Goal: Task Accomplishment & Management: Use online tool/utility

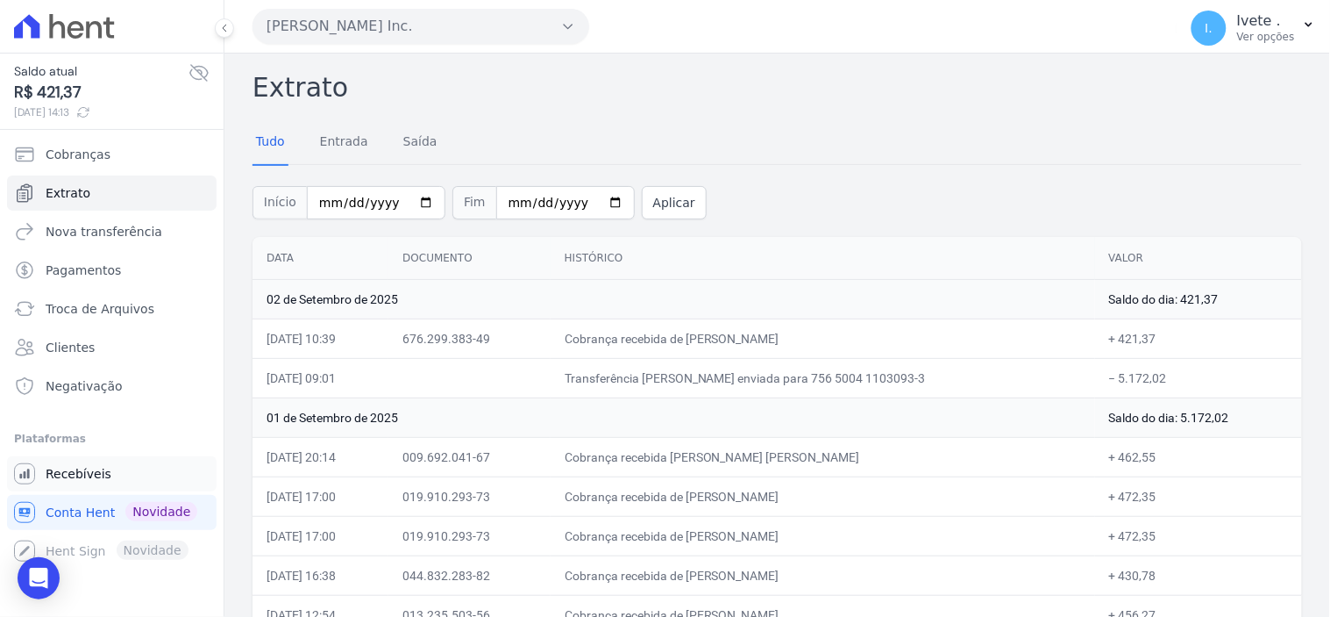
click at [82, 476] on span "Recebíveis" at bounding box center [79, 474] width 66 height 18
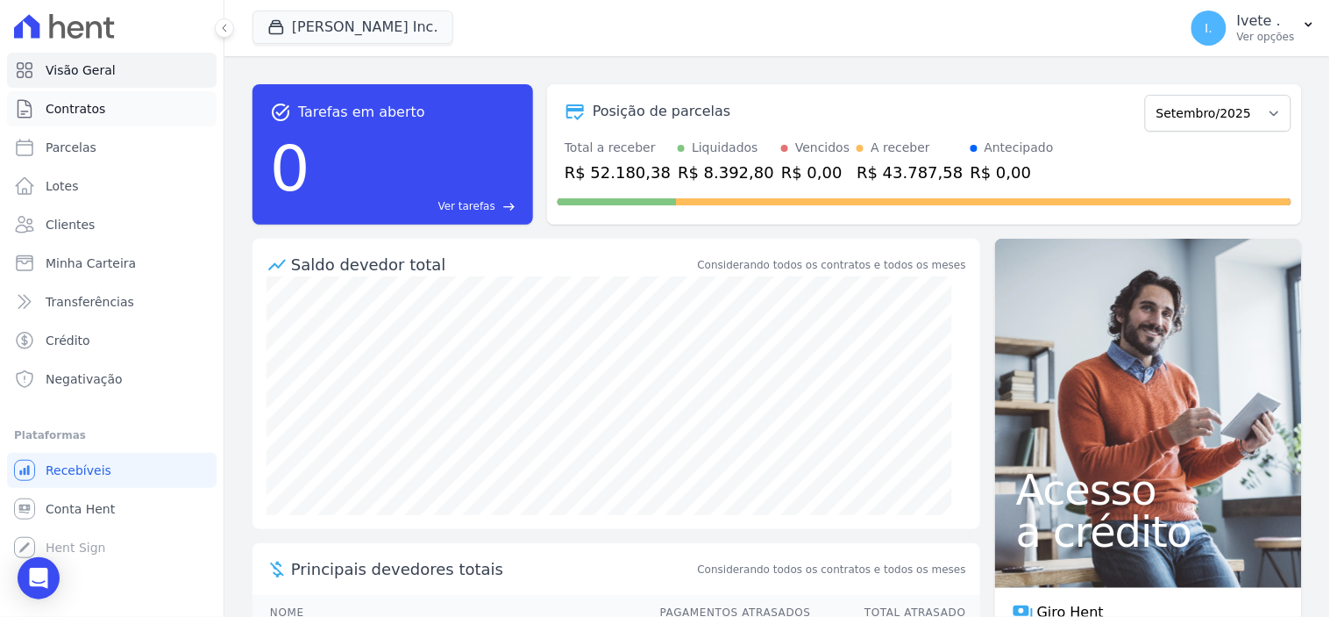
click at [89, 100] on span "Contratos" at bounding box center [76, 109] width 60 height 18
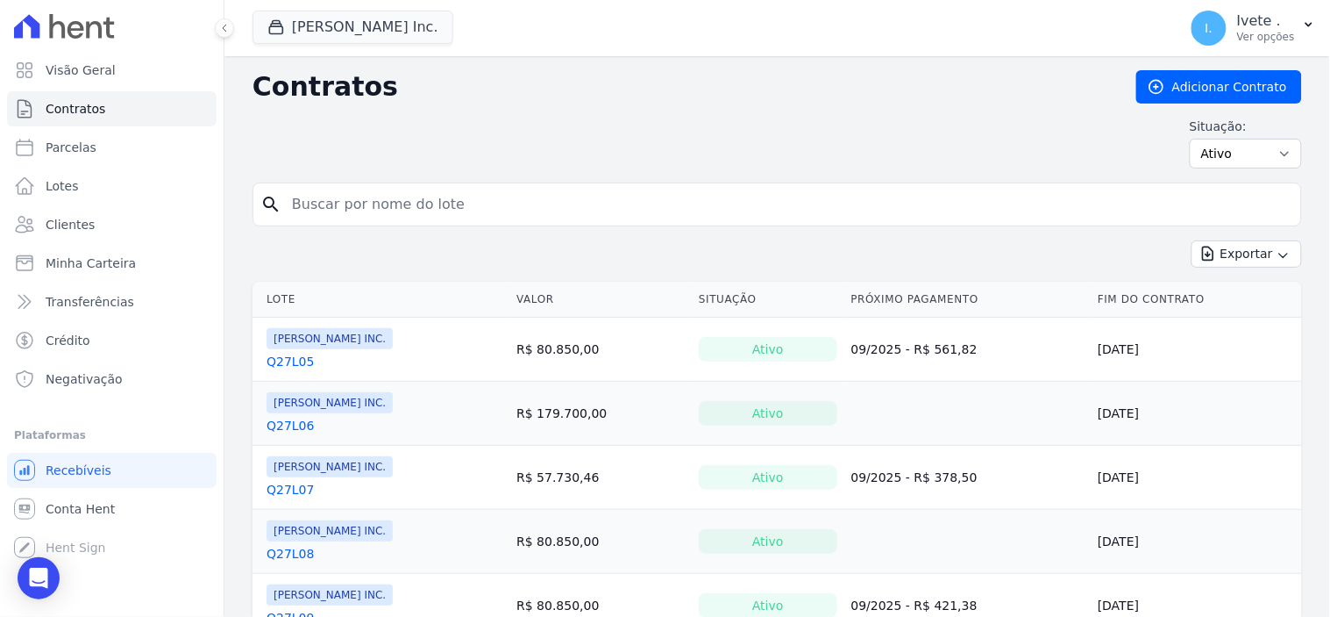
click at [318, 206] on input "search" at bounding box center [788, 204] width 1013 height 35
type input "q32l22"
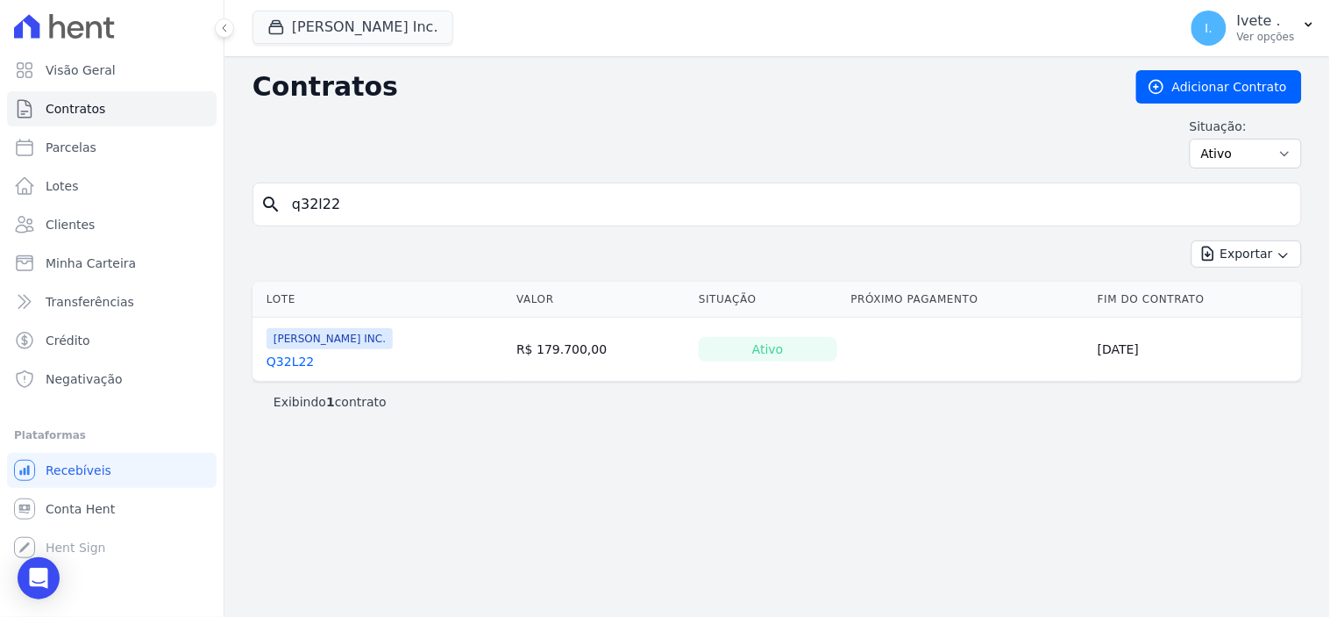
click at [302, 361] on link "Q32L22" at bounding box center [290, 362] width 47 height 18
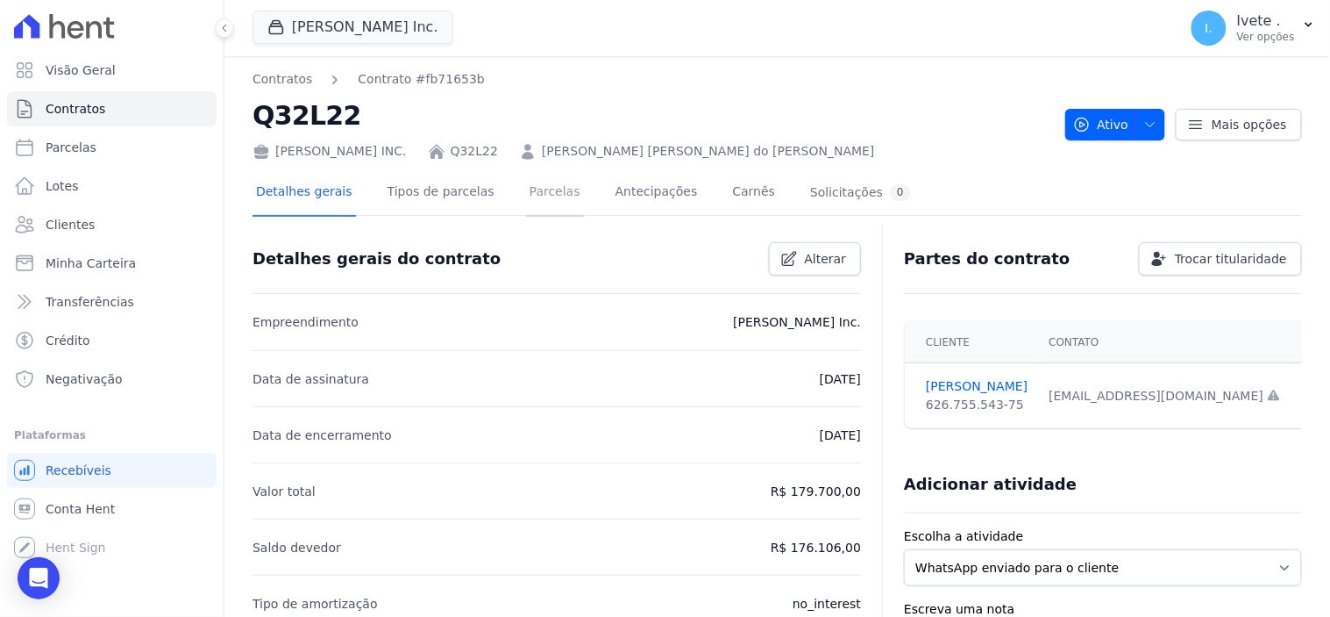
click at [536, 190] on link "Parcelas" at bounding box center [555, 193] width 58 height 46
click at [620, 153] on link "[PERSON_NAME] [PERSON_NAME] do [PERSON_NAME]" at bounding box center [708, 151] width 333 height 18
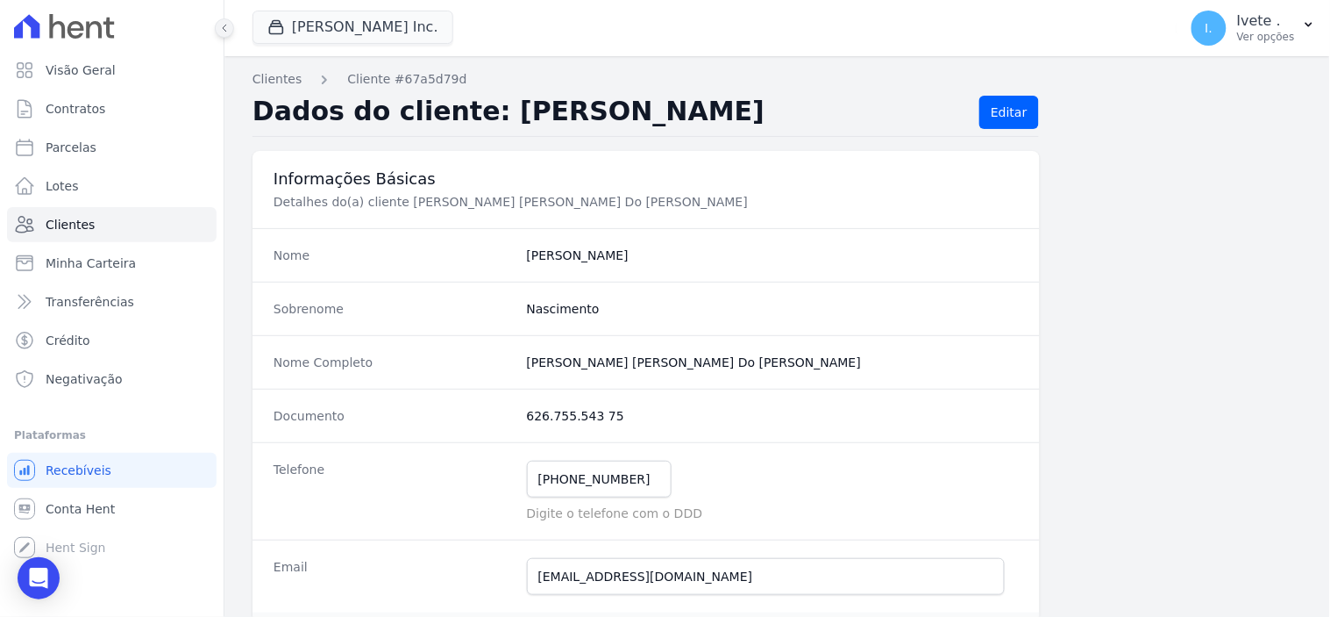
click at [228, 28] on icon at bounding box center [224, 28] width 11 height 11
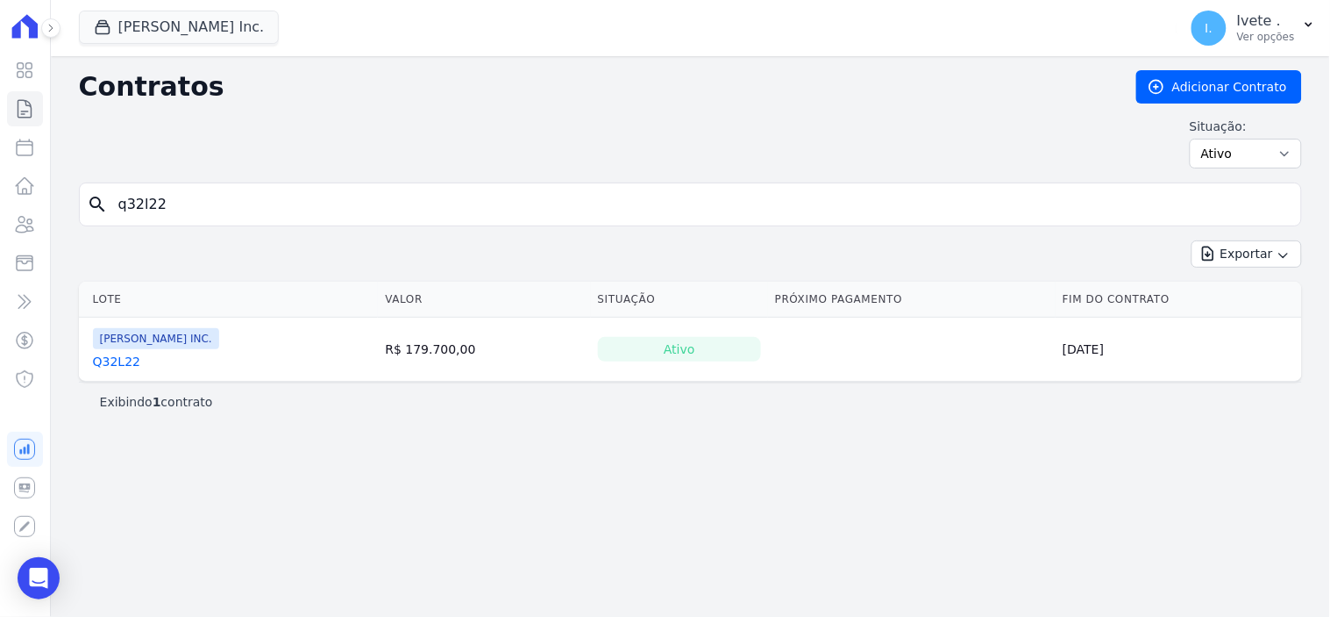
click at [112, 362] on link "Q32L22" at bounding box center [116, 362] width 47 height 18
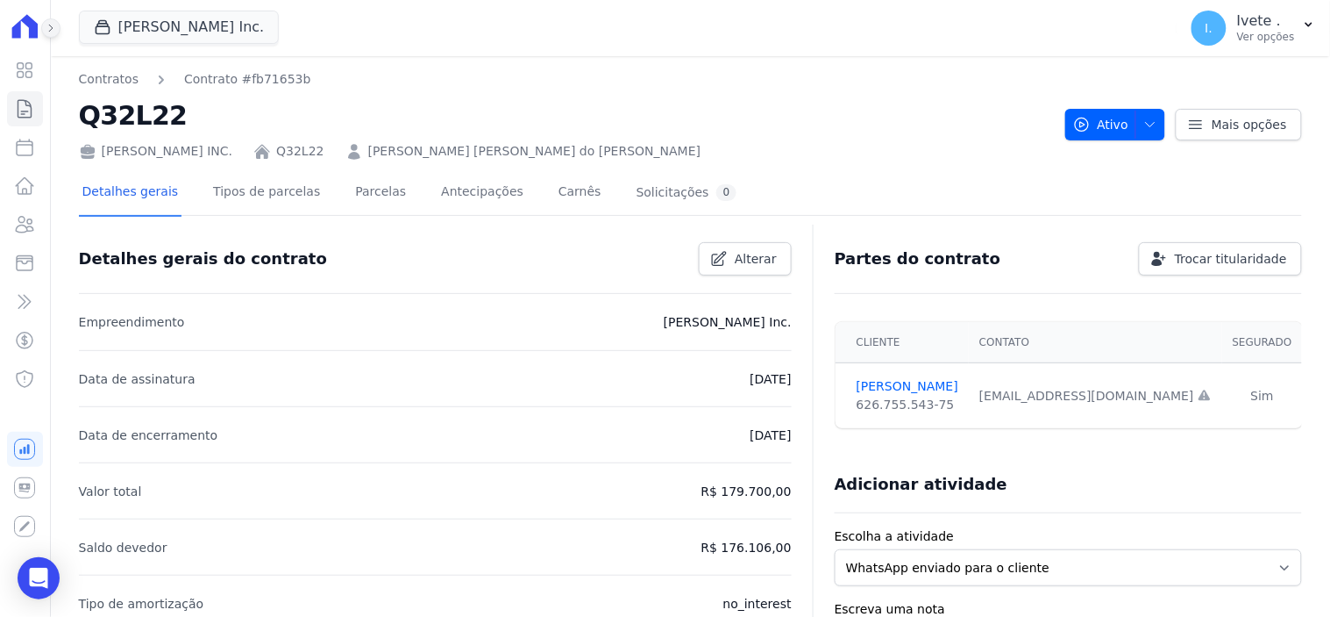
click at [50, 28] on icon at bounding box center [51, 28] width 11 height 11
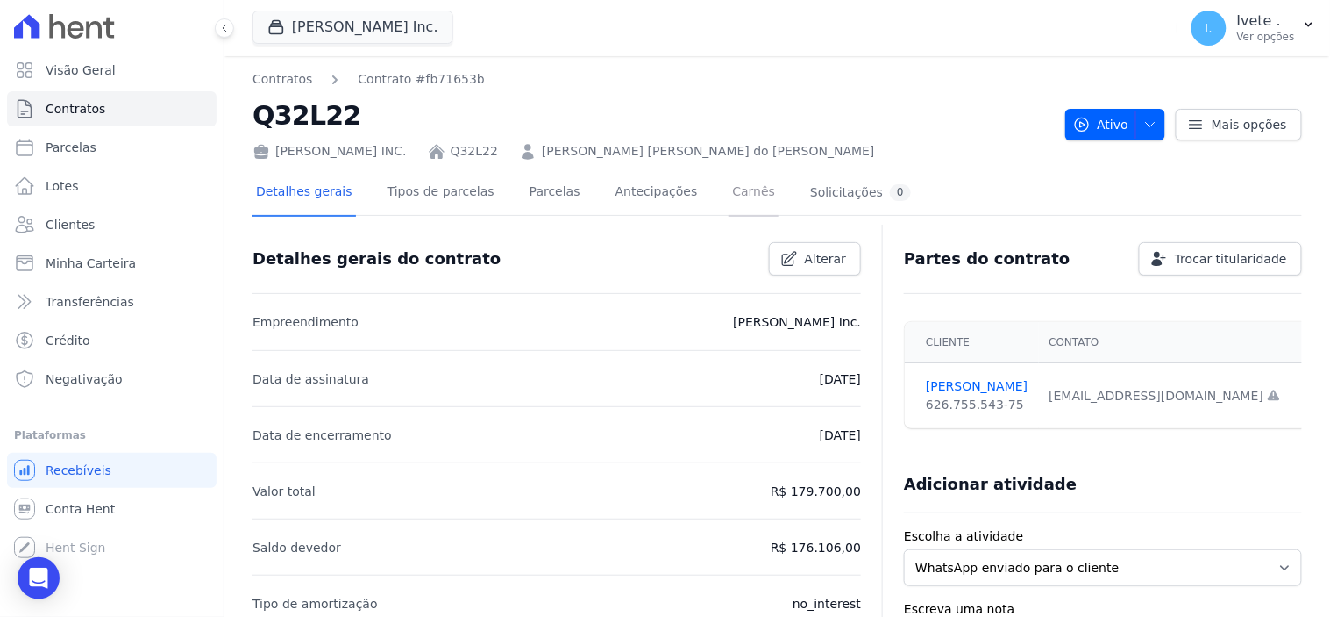
click at [729, 191] on link "Carnês" at bounding box center [754, 193] width 50 height 46
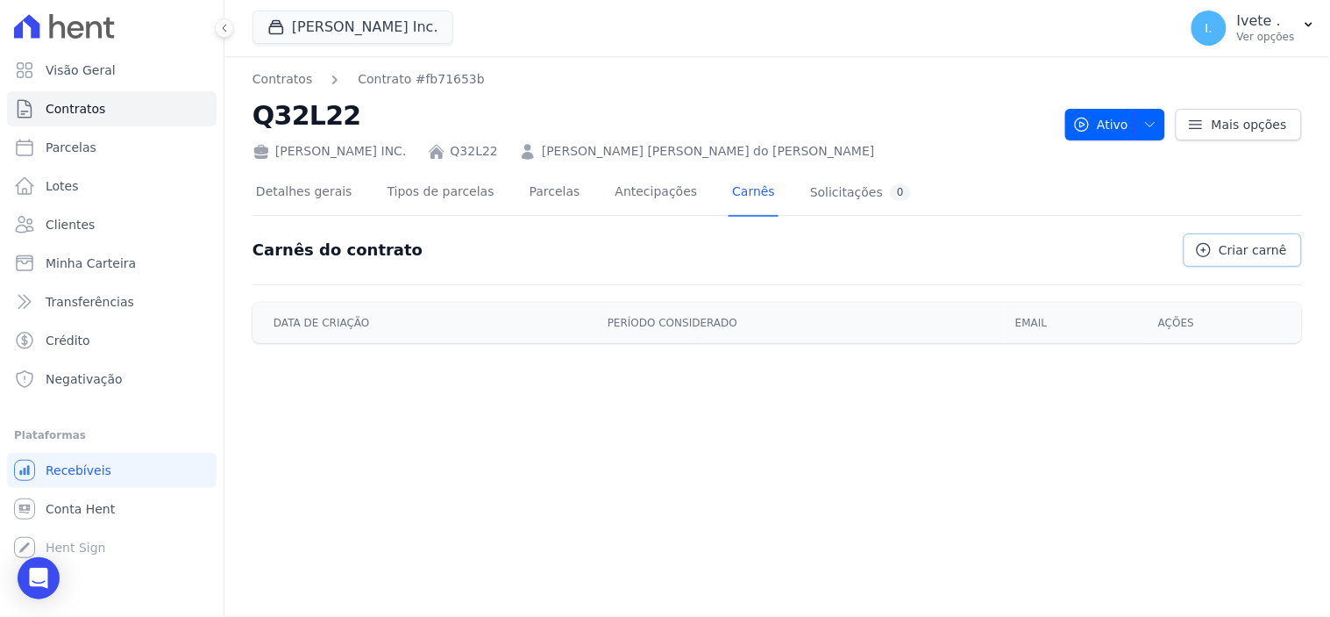
click at [1261, 248] on span "Criar carnê" at bounding box center [1254, 250] width 68 height 18
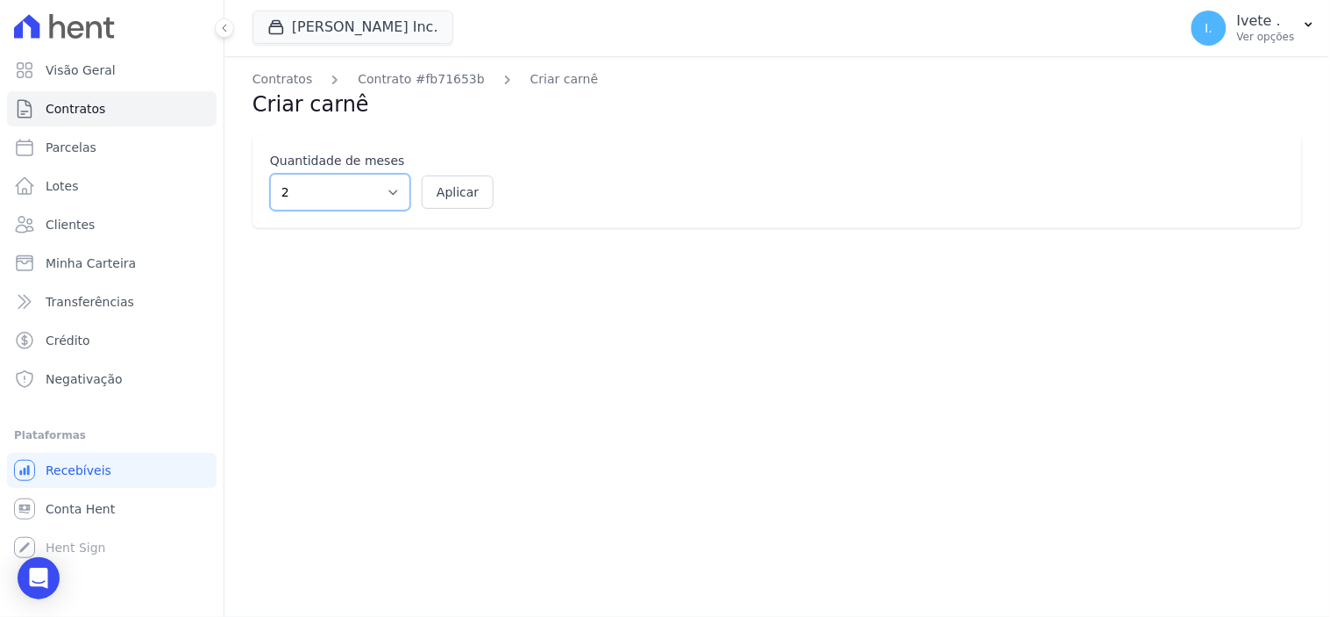
click at [389, 193] on select "2 3 4 5 6 7 8 9 10 11 12" at bounding box center [340, 192] width 140 height 37
select select "12"
click at [270, 174] on select "2 3 4 5 6 7 8 9 10 11 12" at bounding box center [340, 192] width 140 height 37
click at [467, 195] on button "Aplicar" at bounding box center [458, 191] width 72 height 33
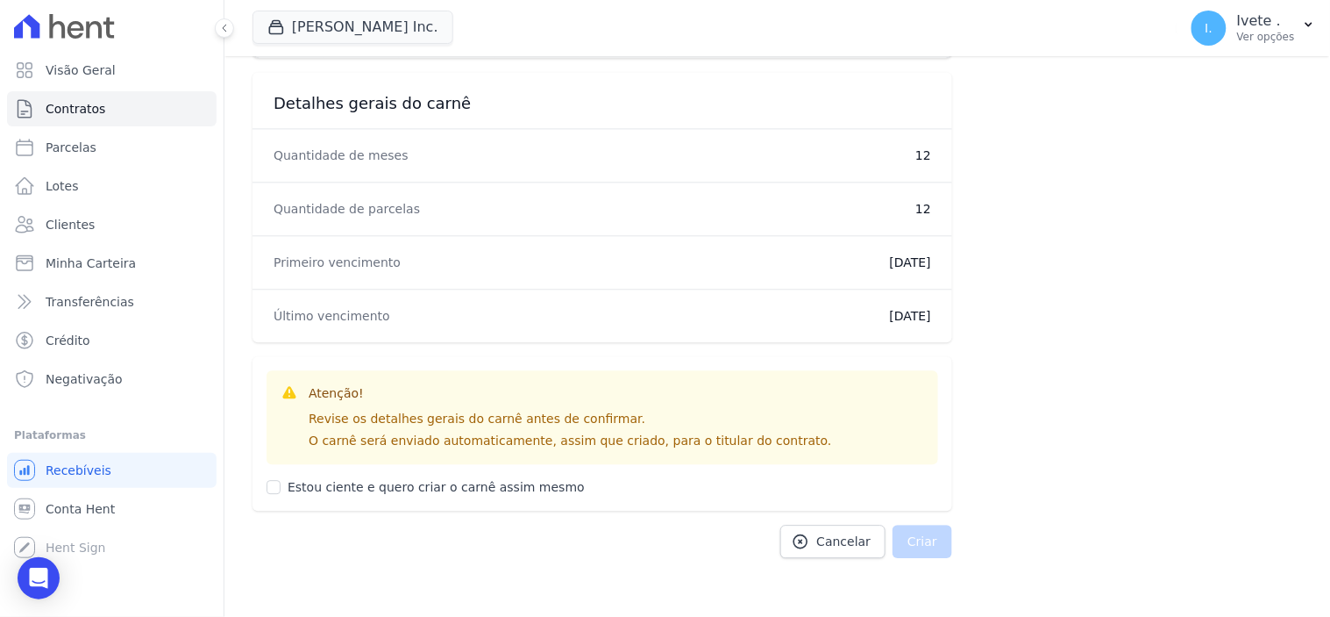
scroll to position [1016, 0]
click at [277, 487] on input "Estou ciente e quero criar o carnê assim mesmo" at bounding box center [274, 483] width 14 height 14
checkbox input "true"
click at [924, 531] on button "Criar" at bounding box center [923, 537] width 60 height 33
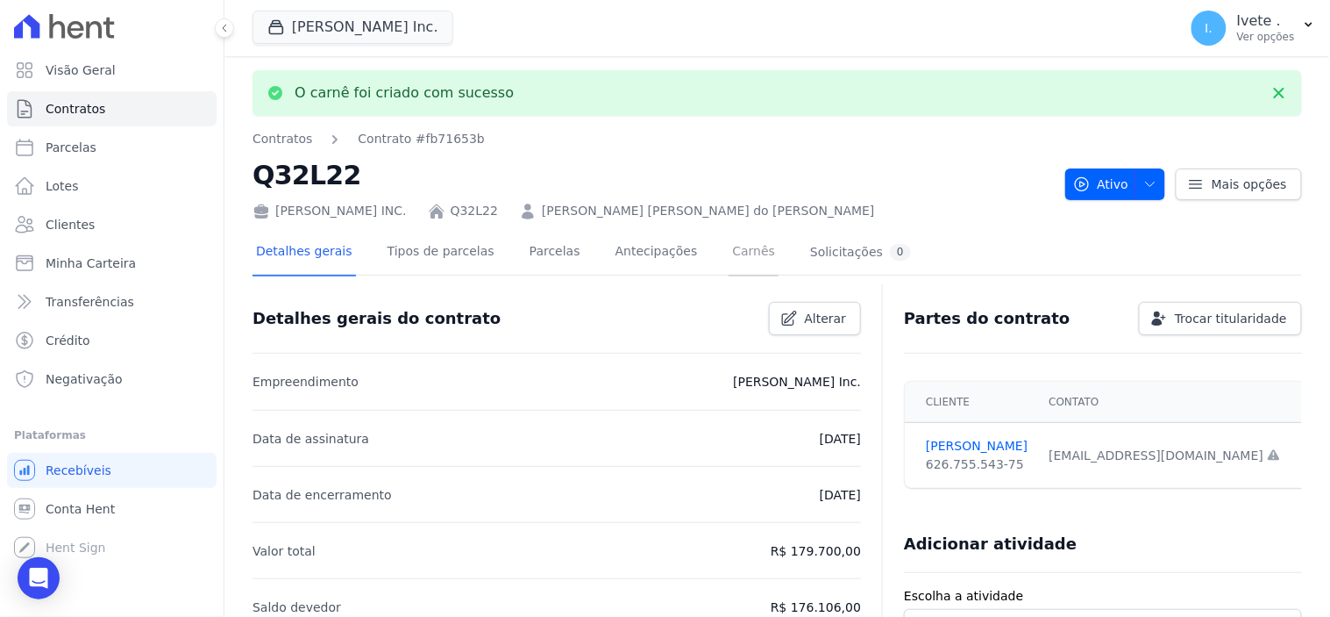
click at [729, 252] on link "Carnês" at bounding box center [754, 253] width 50 height 46
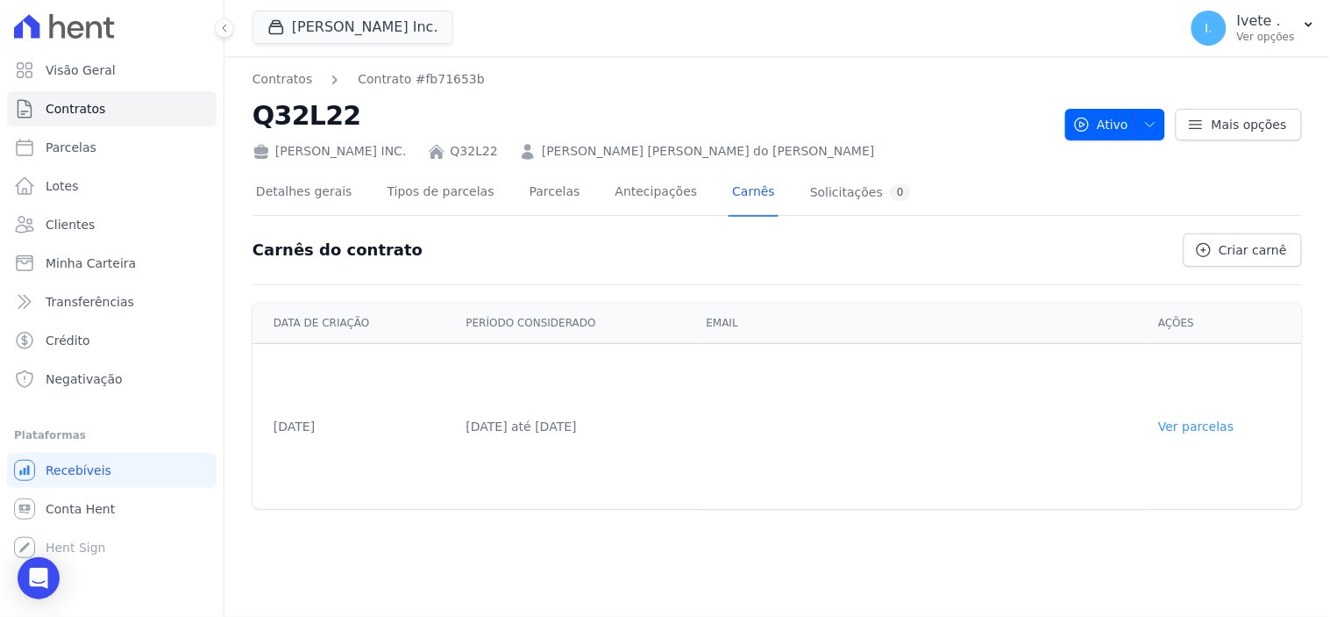
click at [1205, 424] on link "Ver parcelas" at bounding box center [1196, 426] width 75 height 14
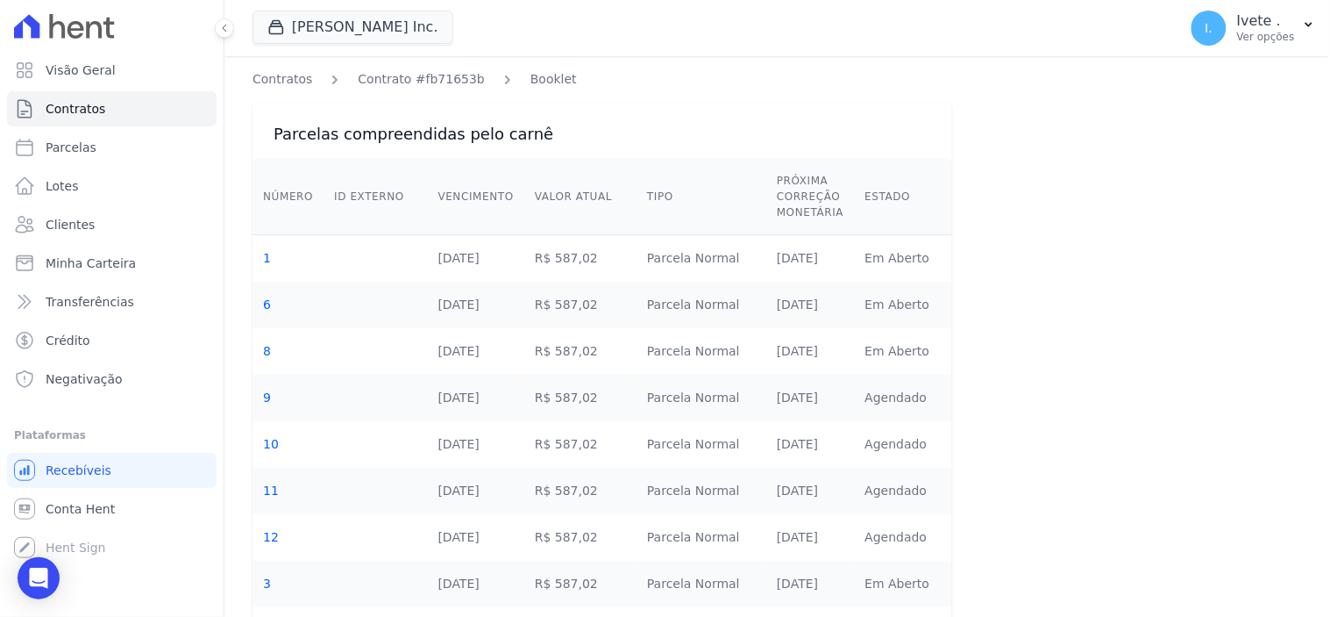
scroll to position [269, 0]
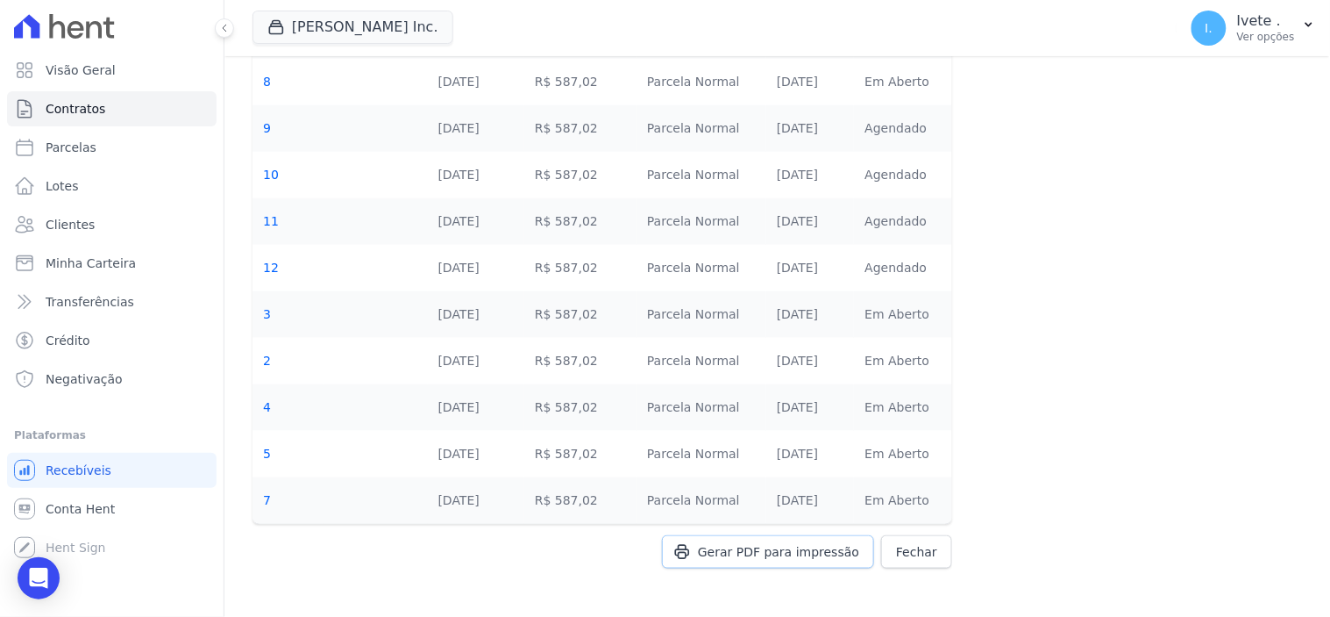
click at [795, 553] on span "Gerar PDF para impressão" at bounding box center [778, 552] width 161 height 18
